Goal: Transaction & Acquisition: Purchase product/service

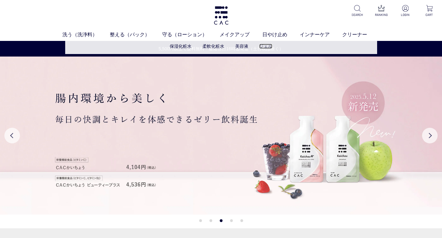
click at [267, 45] on link "ジェル" at bounding box center [265, 46] width 13 height 5
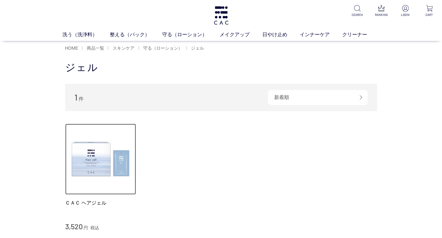
click at [91, 167] on img at bounding box center [100, 159] width 71 height 71
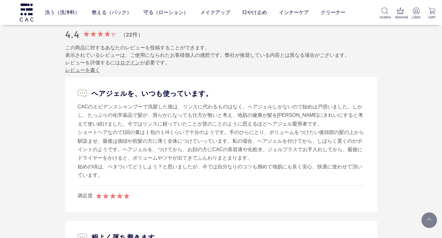
scroll to position [749, 0]
